Goal: Task Accomplishment & Management: Manage account settings

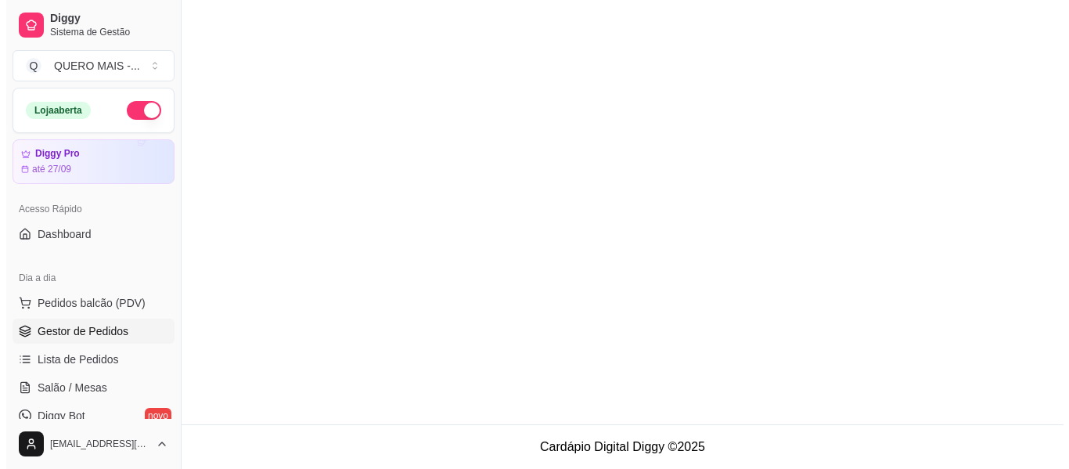
scroll to position [55, 0]
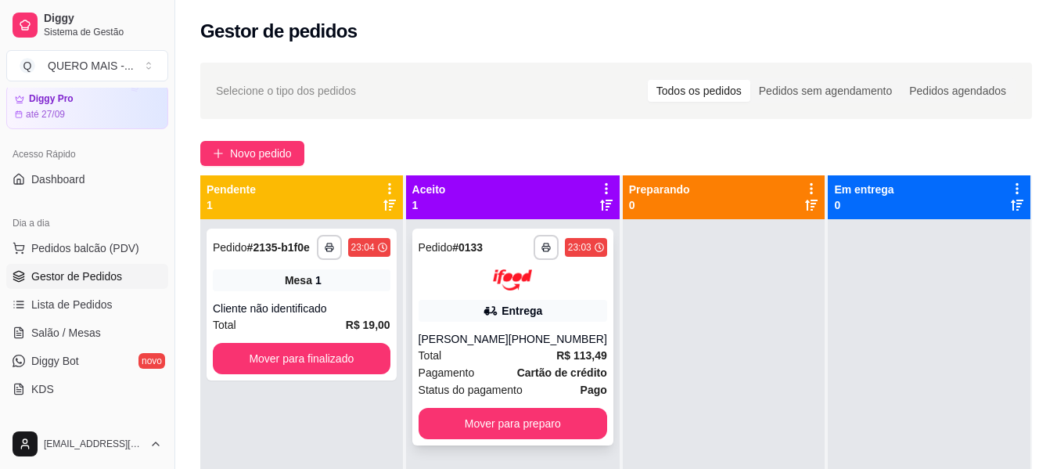
click at [515, 352] on div "Total R$ 113,49" at bounding box center [513, 355] width 189 height 17
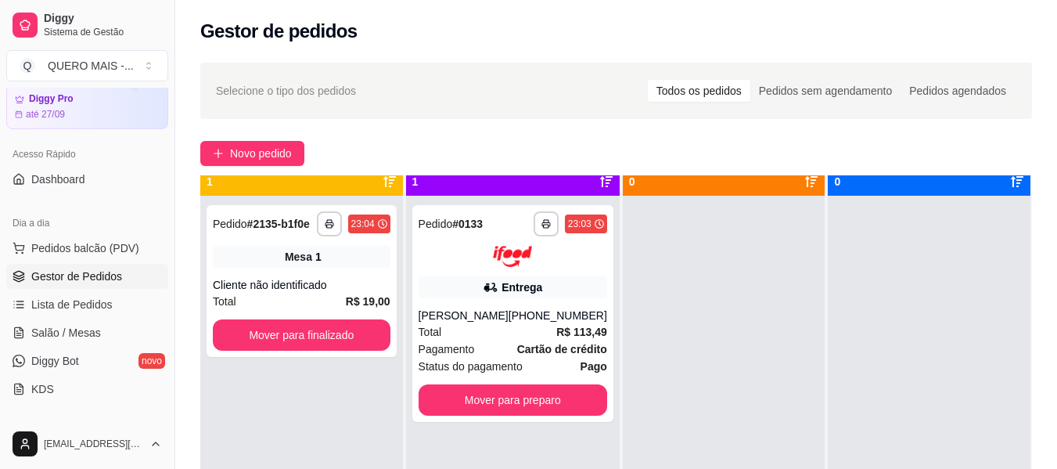
scroll to position [44, 0]
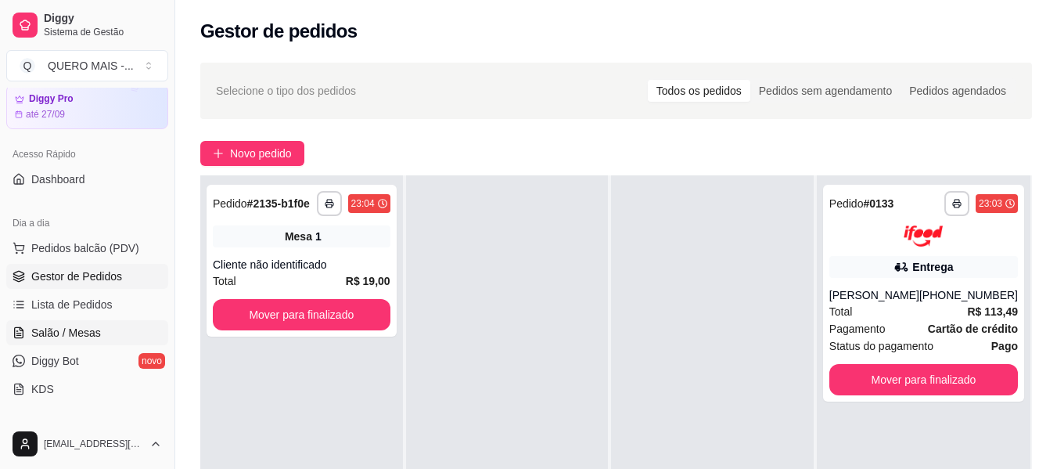
click at [27, 336] on link "Salão / Mesas" at bounding box center [87, 332] width 162 height 25
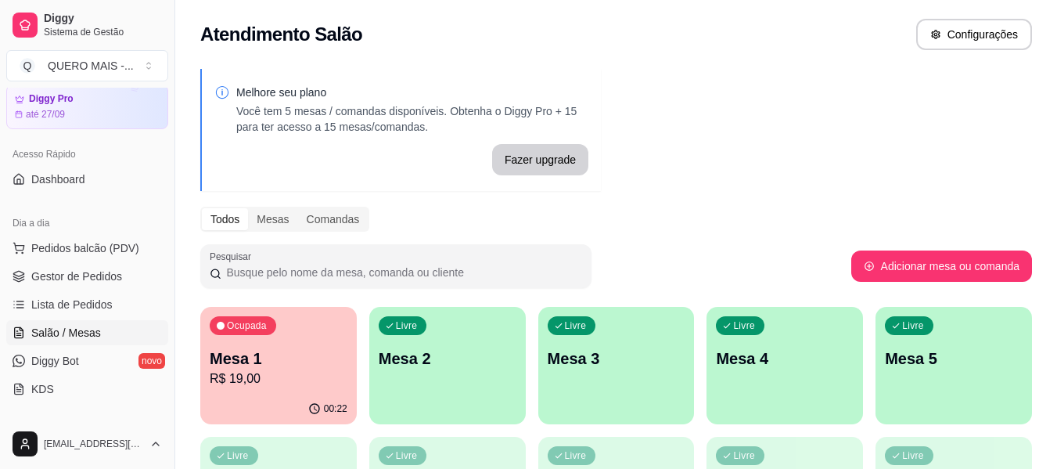
click at [236, 410] on div "00:22" at bounding box center [278, 409] width 156 height 31
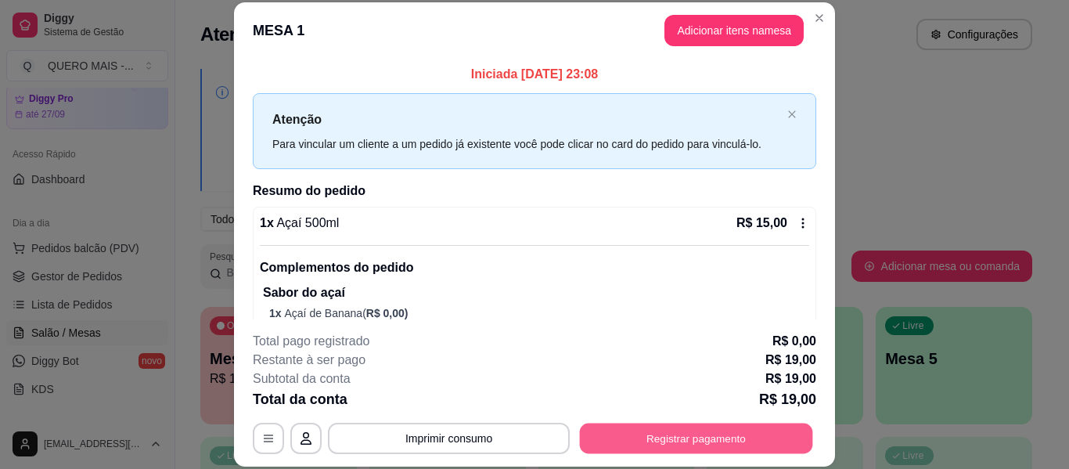
click at [671, 431] on button "Registrar pagamento" at bounding box center [696, 438] width 233 height 31
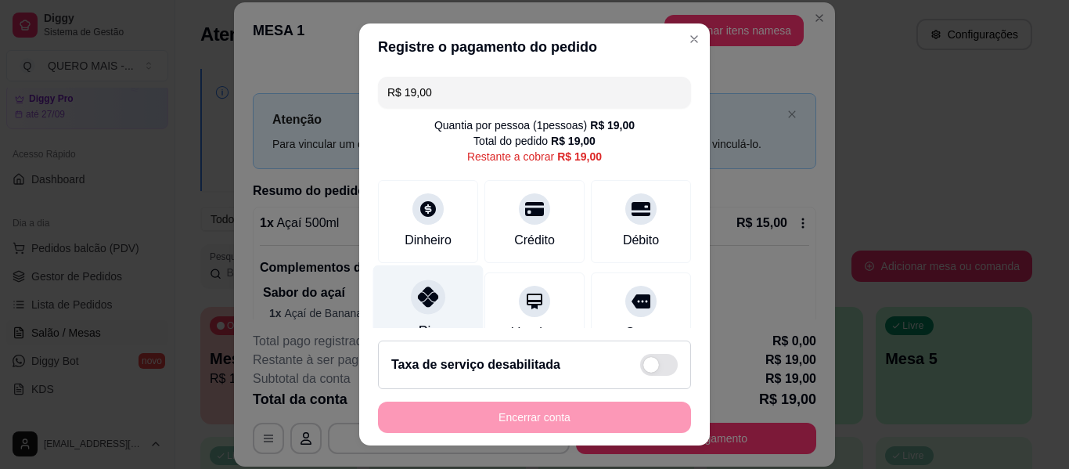
click at [427, 306] on icon at bounding box center [428, 296] width 20 height 20
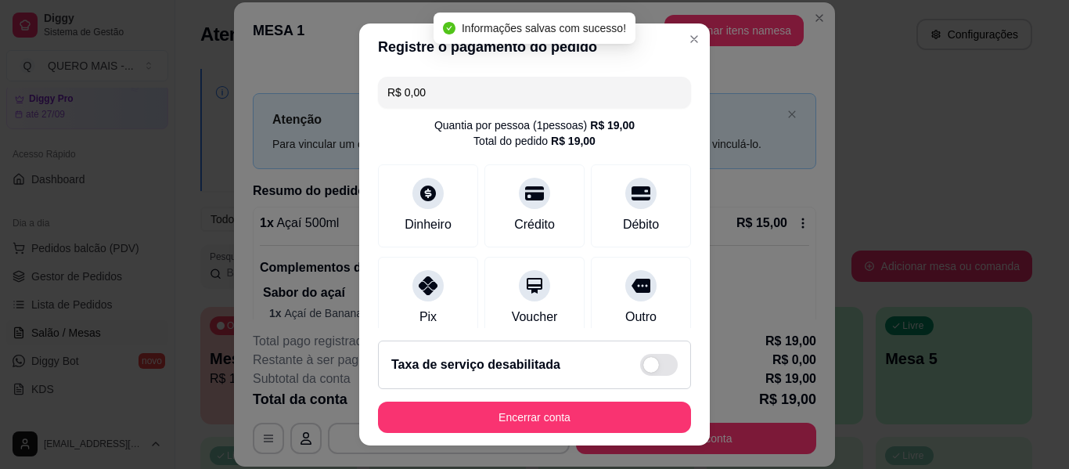
type input "R$ 0,00"
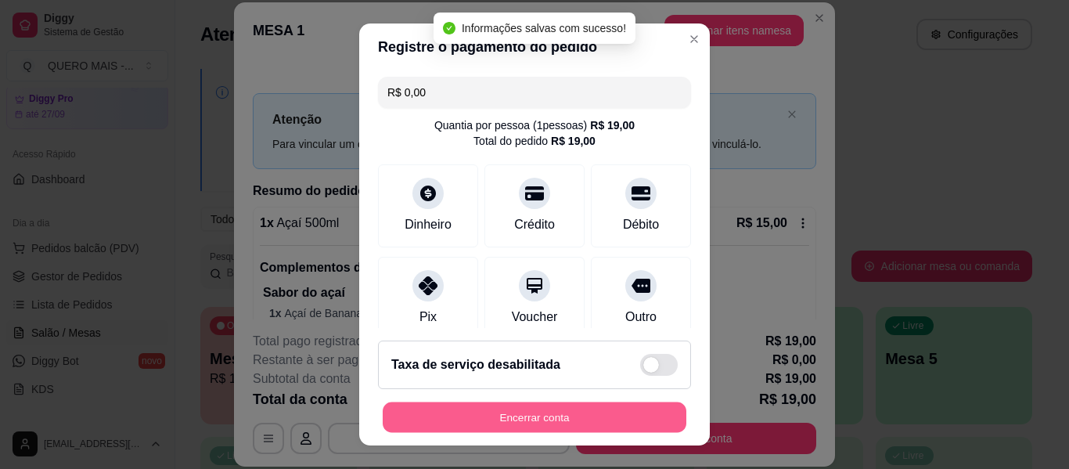
click at [469, 413] on button "Encerrar conta" at bounding box center [535, 417] width 304 height 31
